Goal: Ask a question

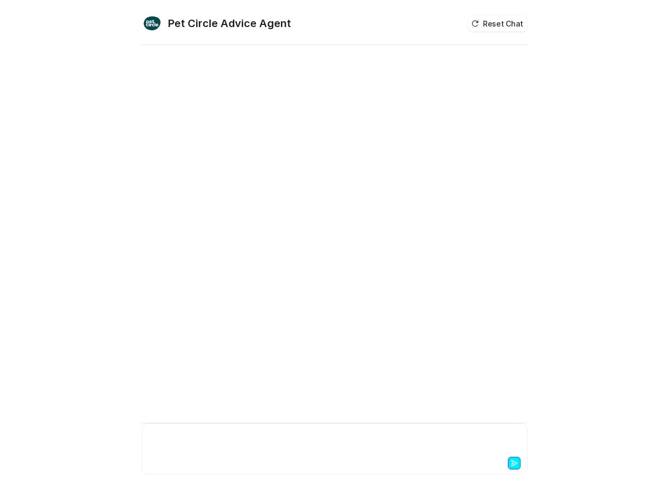
click at [205, 437] on div at bounding box center [334, 442] width 381 height 24
paste div
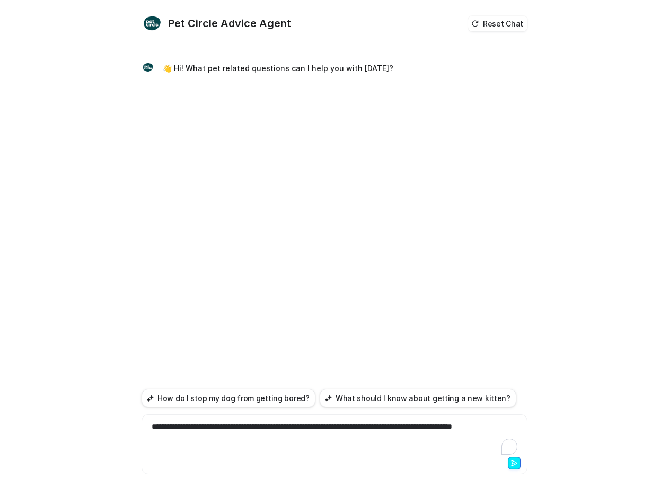
click at [180, 425] on div "**********" at bounding box center [334, 437] width 381 height 33
click at [181, 425] on div "**********" at bounding box center [334, 437] width 381 height 33
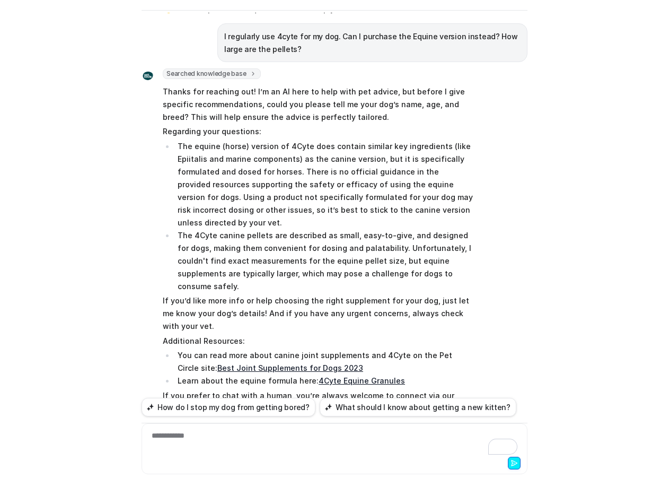
scroll to position [60, 0]
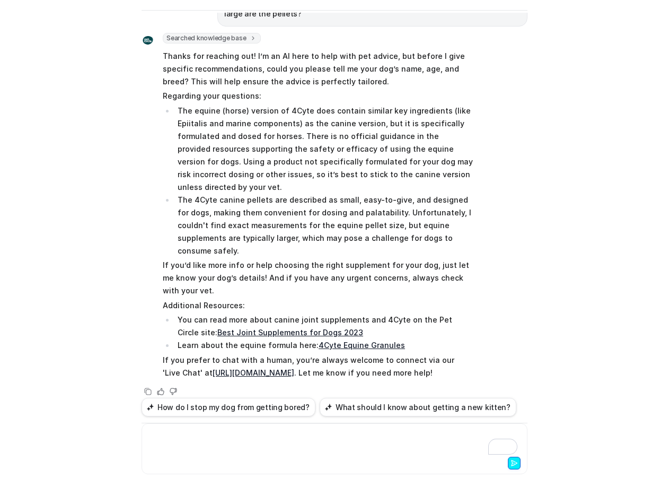
click at [170, 443] on div "To enrich screen reader interactions, please activate Accessibility in Grammarl…" at bounding box center [334, 442] width 381 height 24
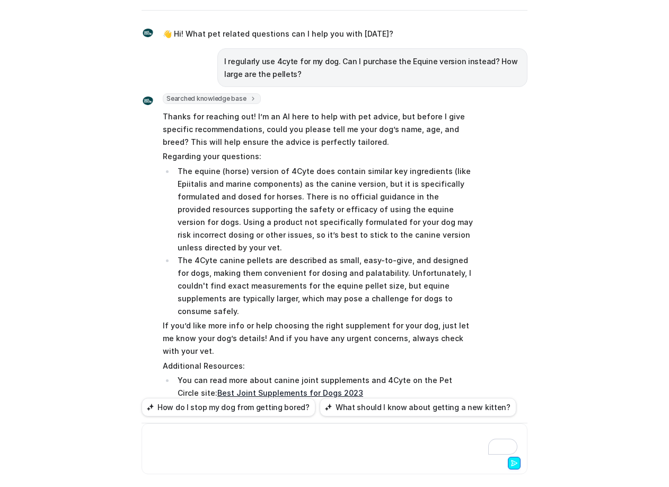
scroll to position [34, 0]
click at [293, 196] on li "The equine (horse) version of 4Cyte does contain similar key ingredients (like …" at bounding box center [323, 209] width 299 height 89
click at [461, 209] on li "The equine (horse) version of 4Cyte does contain similar key ingredients (like …" at bounding box center [323, 209] width 299 height 89
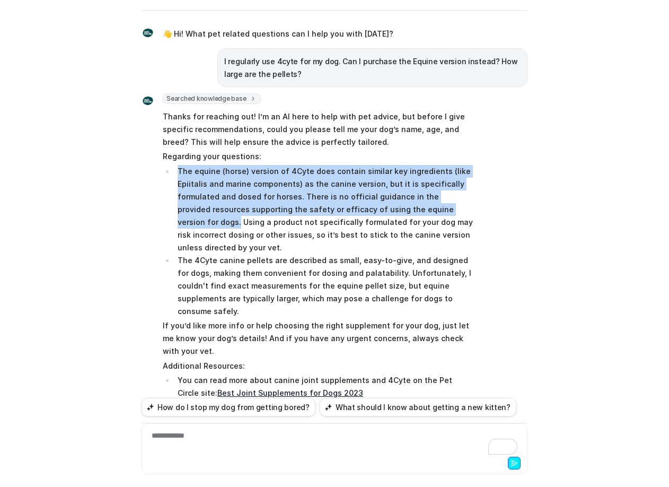
drag, startPoint x: 461, startPoint y: 209, endPoint x: 173, endPoint y: 171, distance: 290.9
click at [174, 171] on li "The equine (horse) version of 4Cyte does contain similar key ingredients (like …" at bounding box center [323, 209] width 299 height 89
copy li "The equine (horse) version of 4Cyte does contain similar key ingredients (like …"
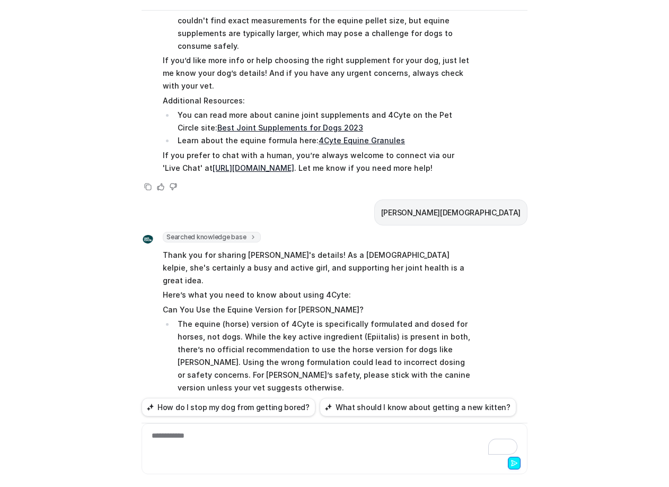
scroll to position [301, 0]
